Goal: Task Accomplishment & Management: Manage account settings

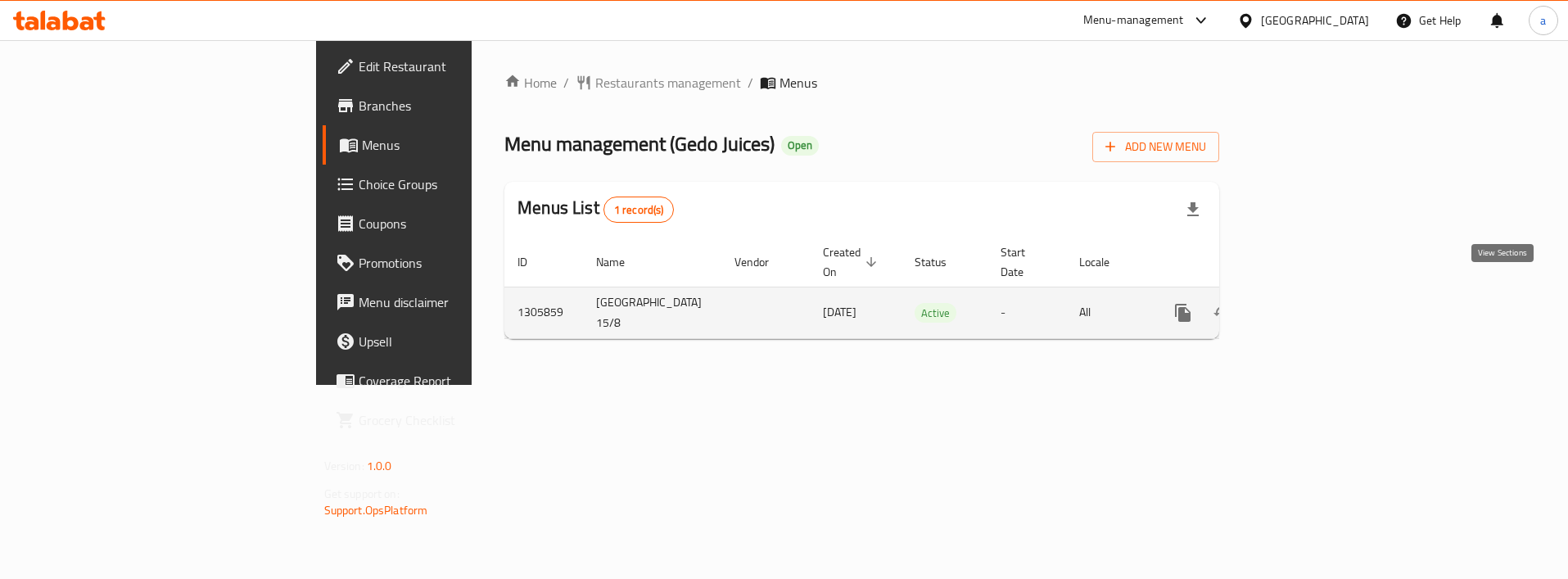
click at [1311, 303] on icon "enhanced table" at bounding box center [1302, 313] width 20 height 20
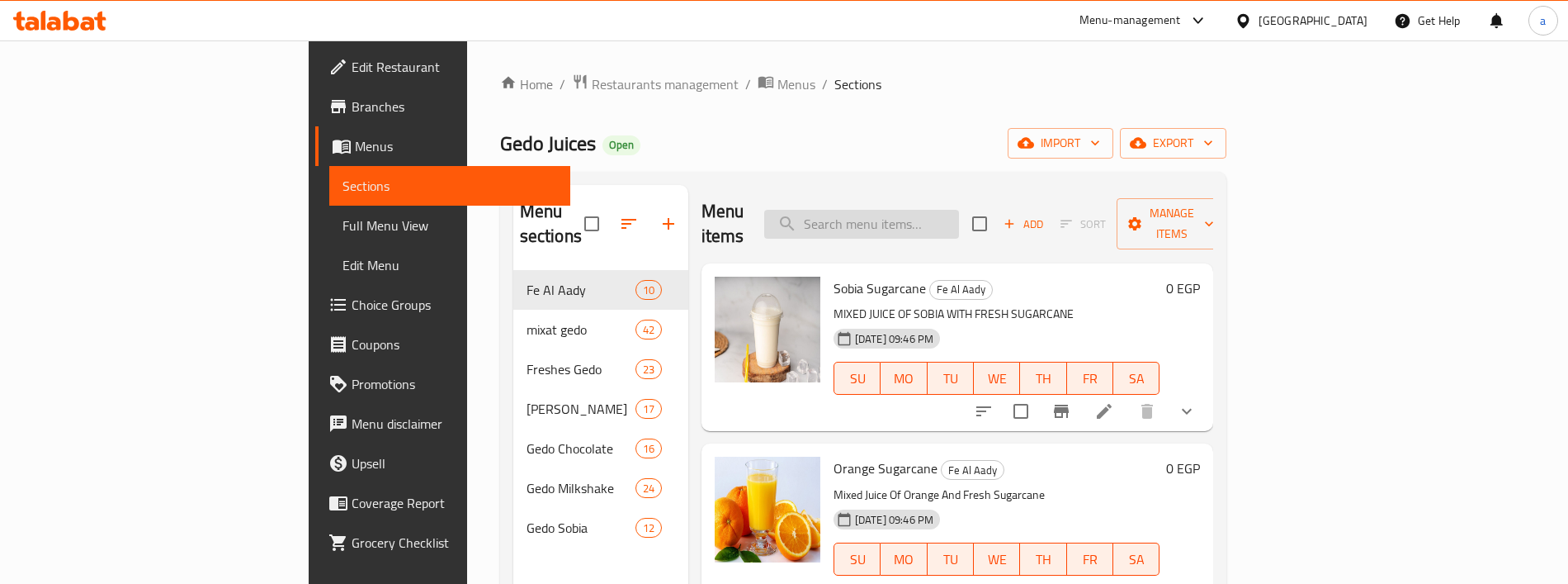
click at [959, 209] on input "search" at bounding box center [861, 223] width 195 height 28
paste input "Cantaloupe"
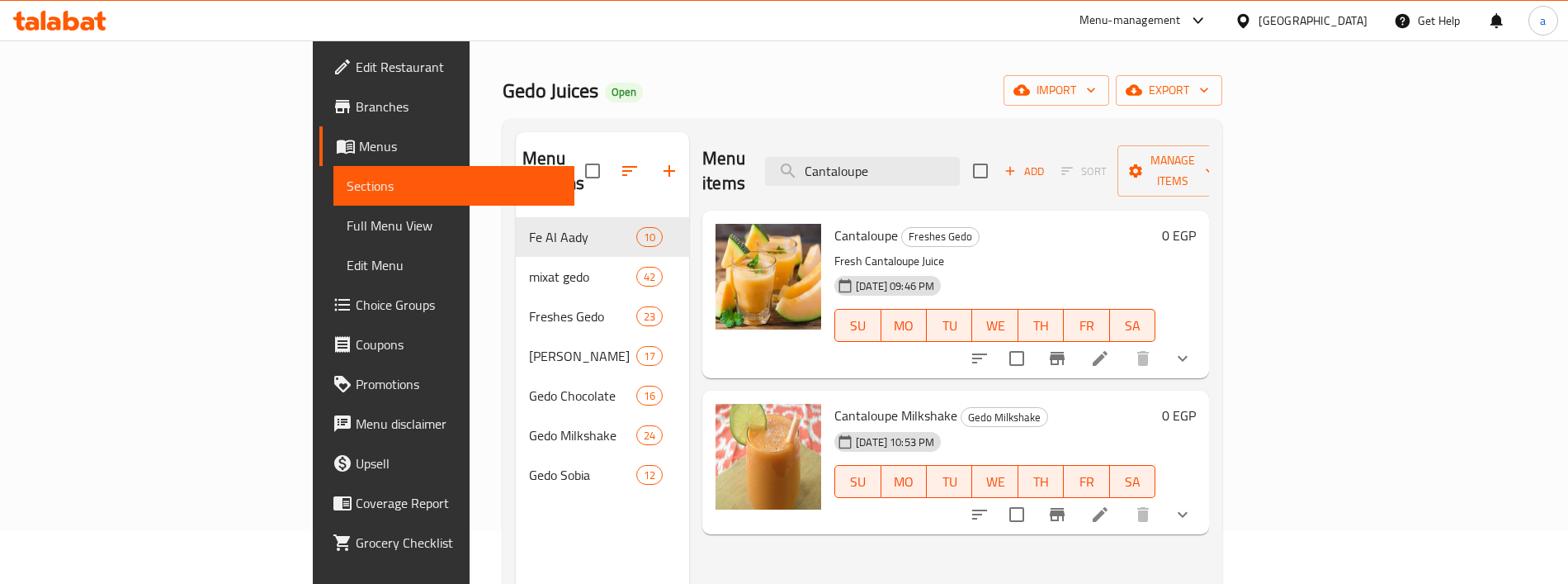
scroll to position [83, 0]
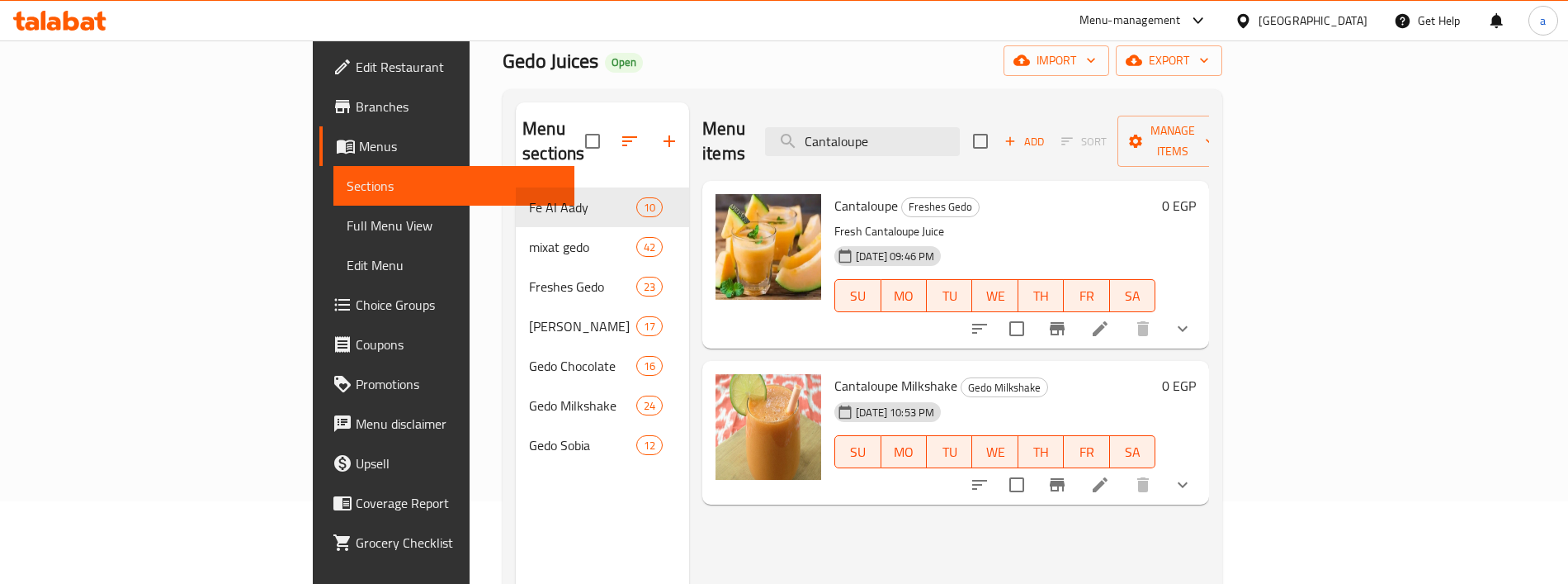
type input "Cantaloupe"
click at [1110, 319] on icon at bounding box center [1100, 329] width 20 height 20
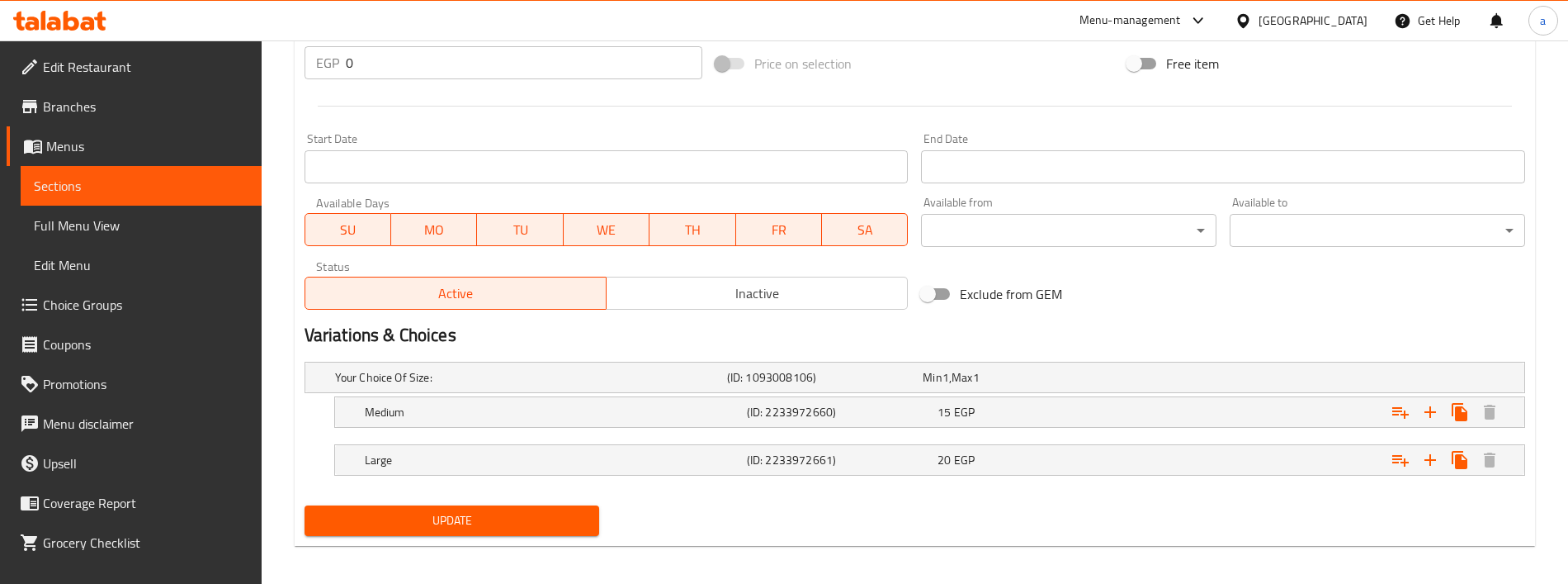
scroll to position [644, 0]
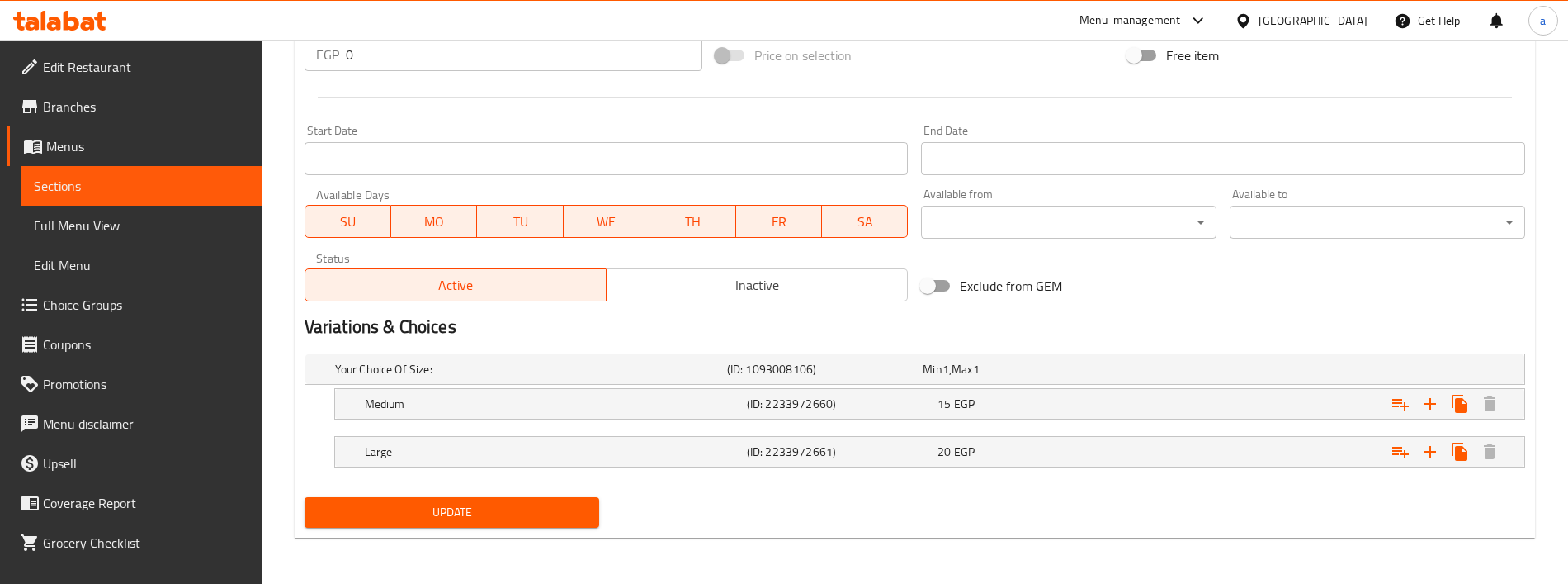
click at [1212, 474] on div "Your Choice Of Size: (ID: 1093008106) Min 1 , Max 1 Name (En) Your Choice Of Si…" at bounding box center [915, 419] width 1234 height 143
click at [980, 493] on div "Update" at bounding box center [915, 512] width 1234 height 44
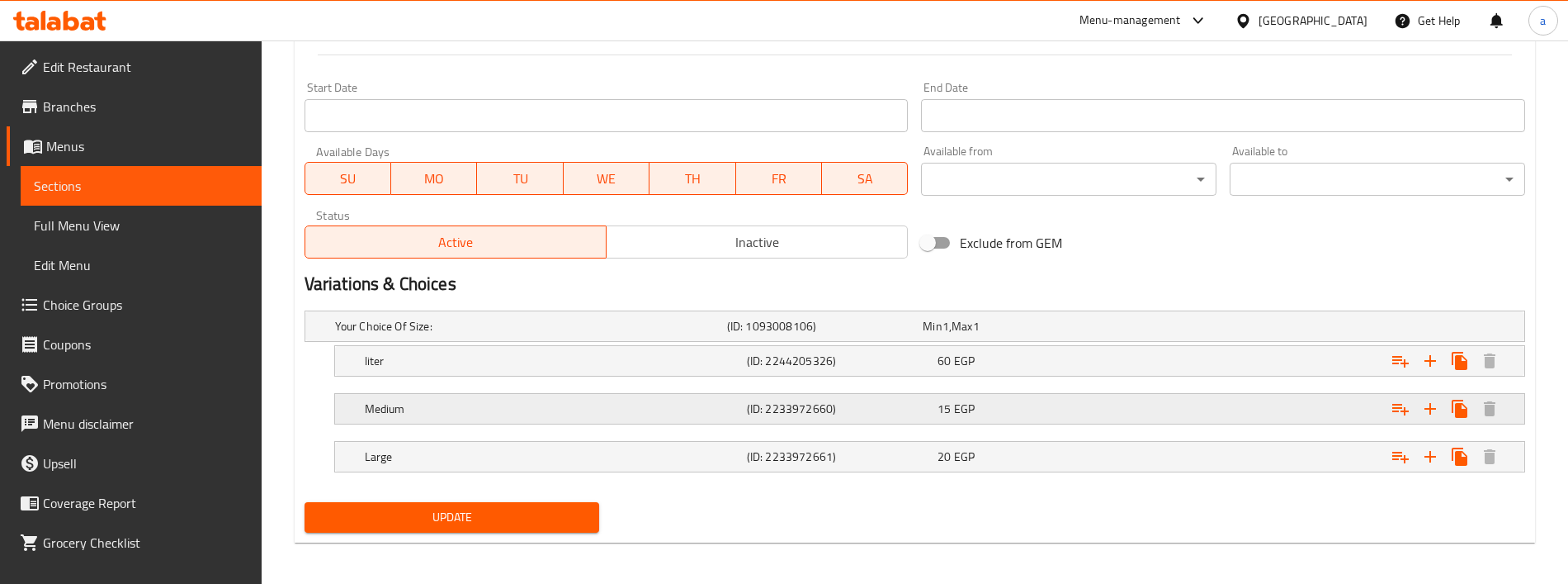
scroll to position [691, 0]
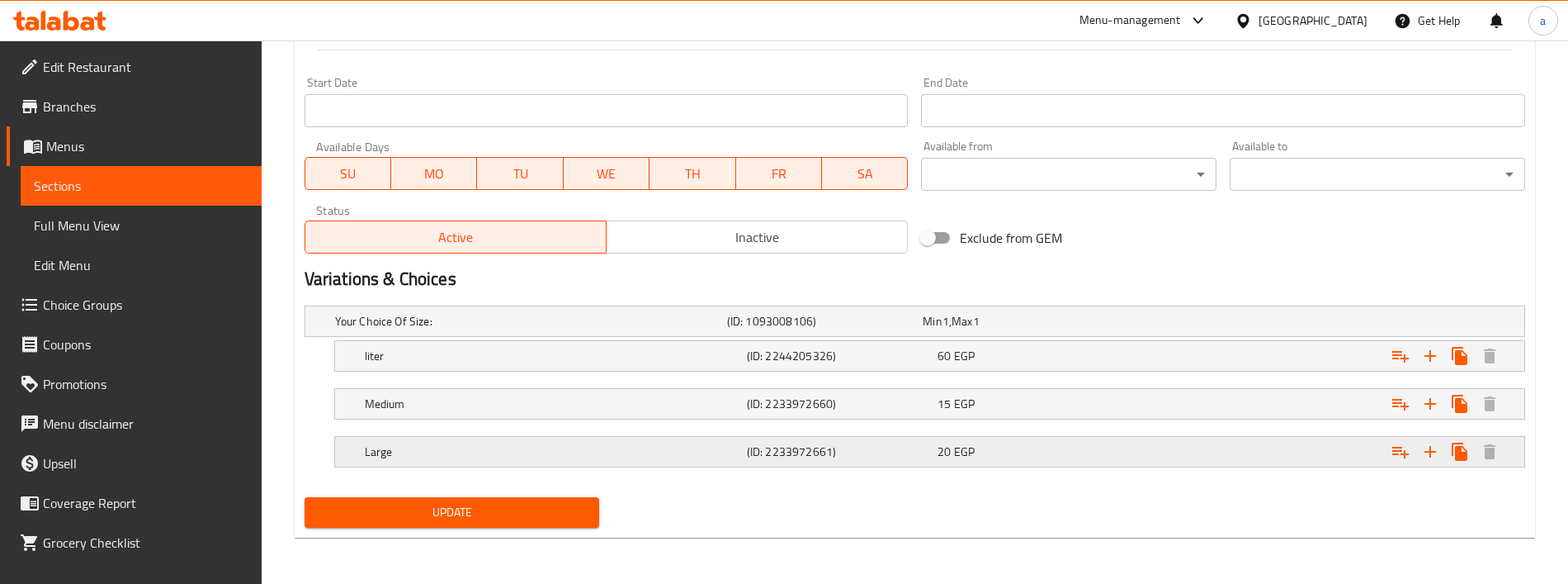
click at [1009, 339] on div "Large (ID: 2233972661) 20 EGP" at bounding box center [919, 321] width 1176 height 37
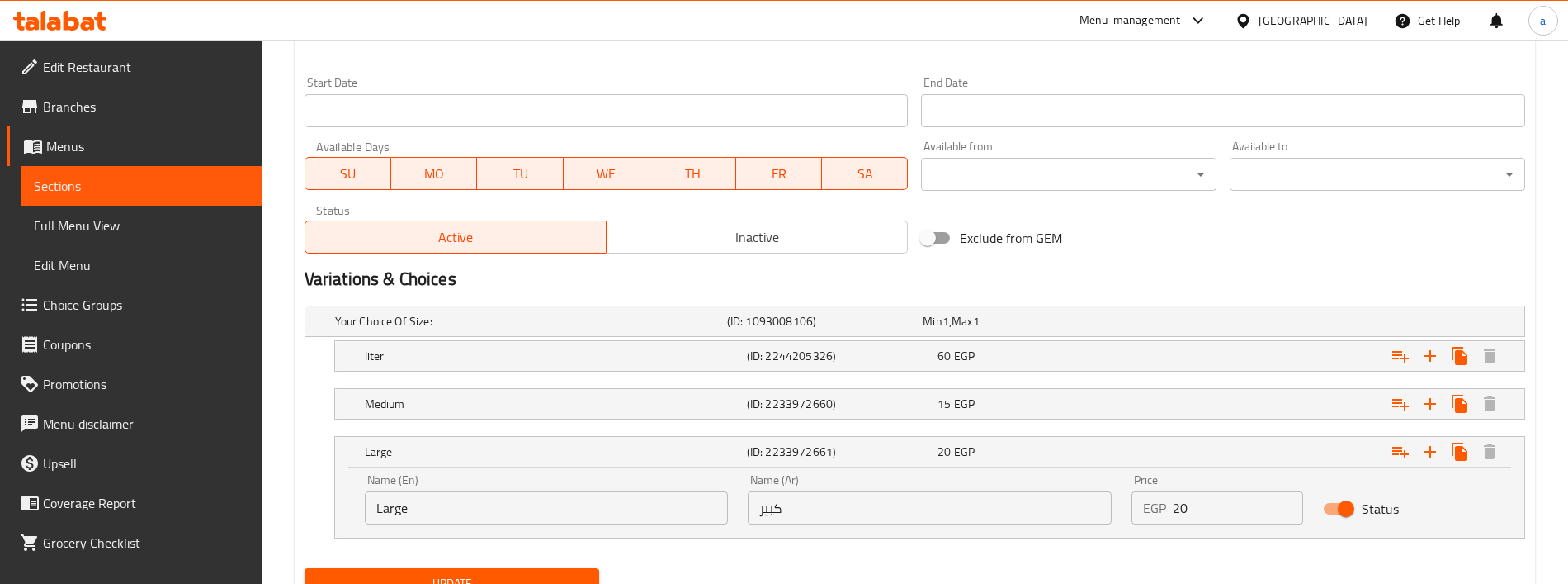
click at [1066, 271] on h2 "Variations & Choices" at bounding box center [914, 278] width 1220 height 25
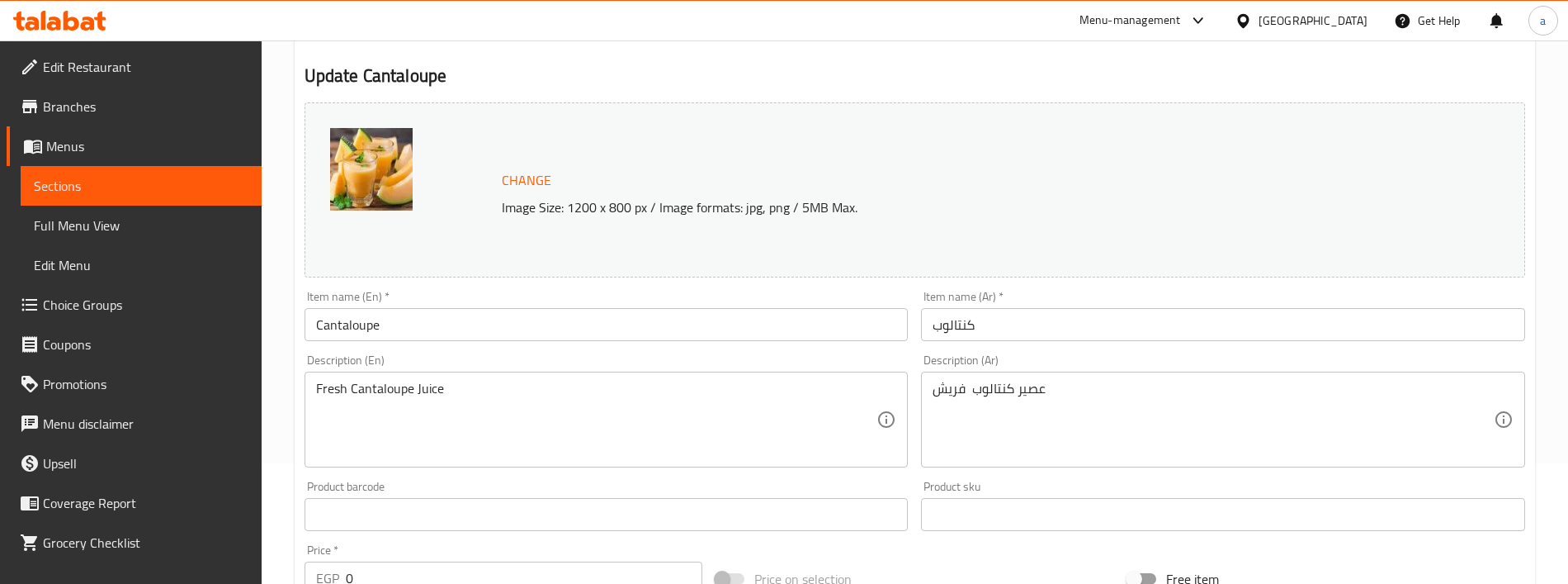
scroll to position [0, 0]
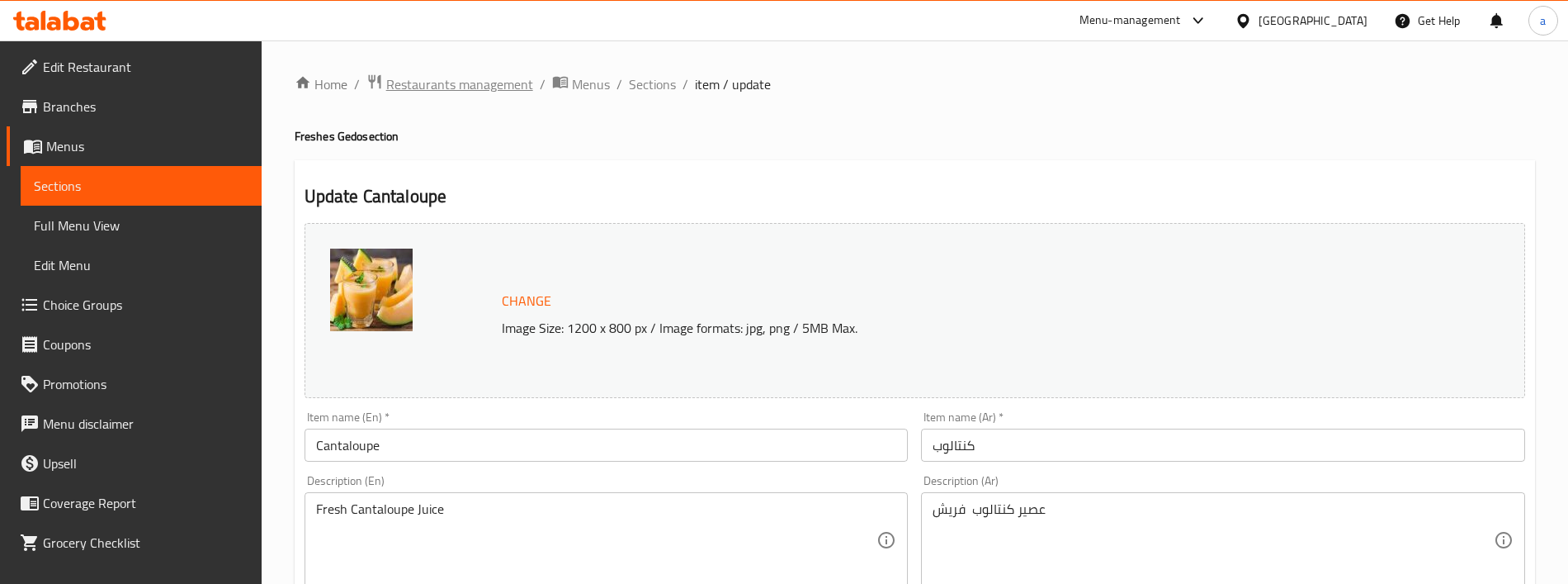
click at [460, 87] on span "Restaurants management" at bounding box center [460, 84] width 147 height 20
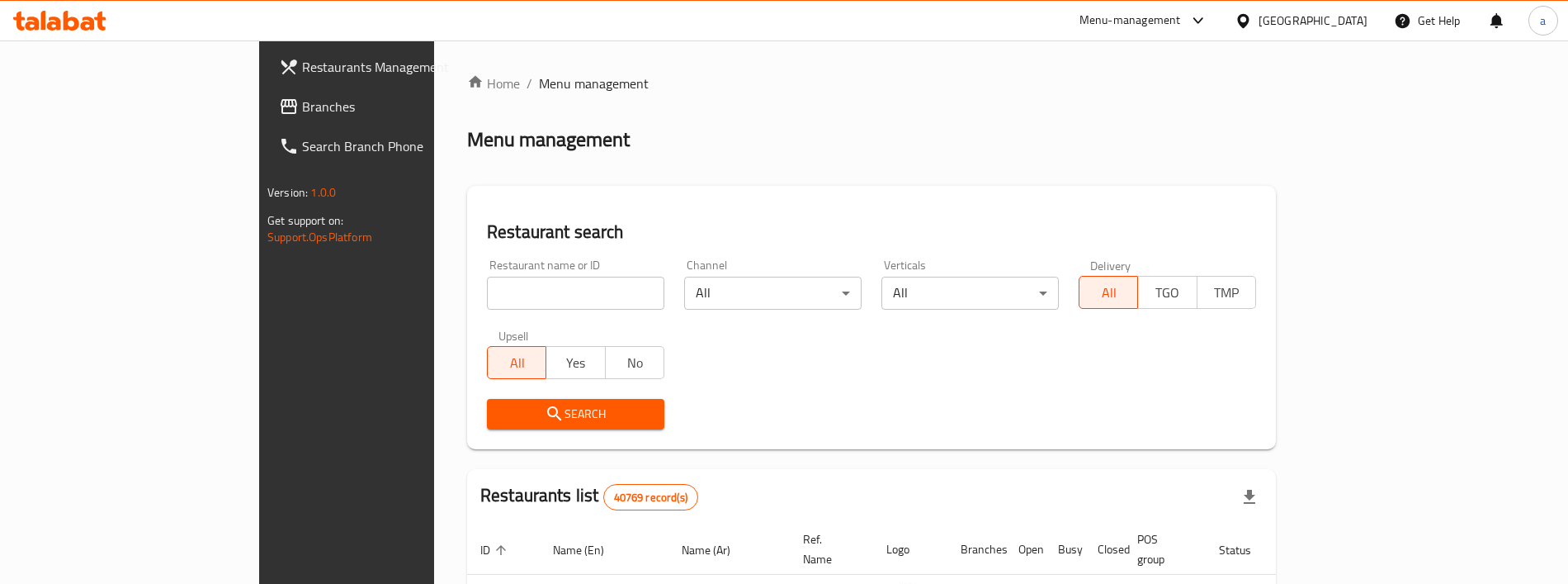
click at [302, 110] on span "Branches" at bounding box center [405, 107] width 206 height 20
